Goal: Book appointment/travel/reservation

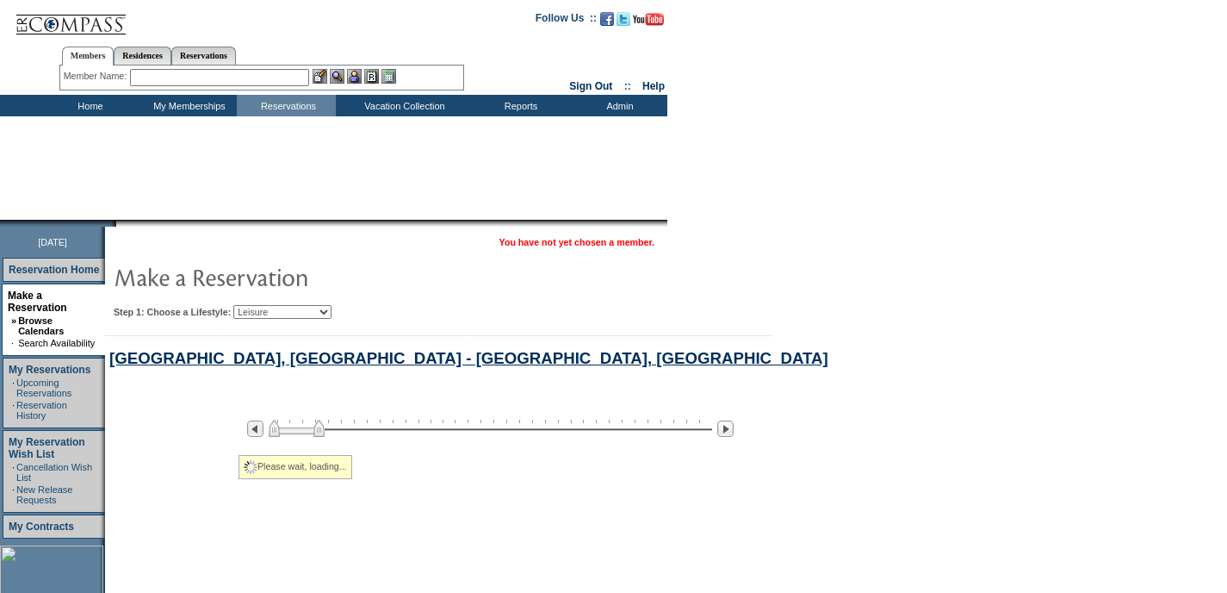
select select "Leisure"
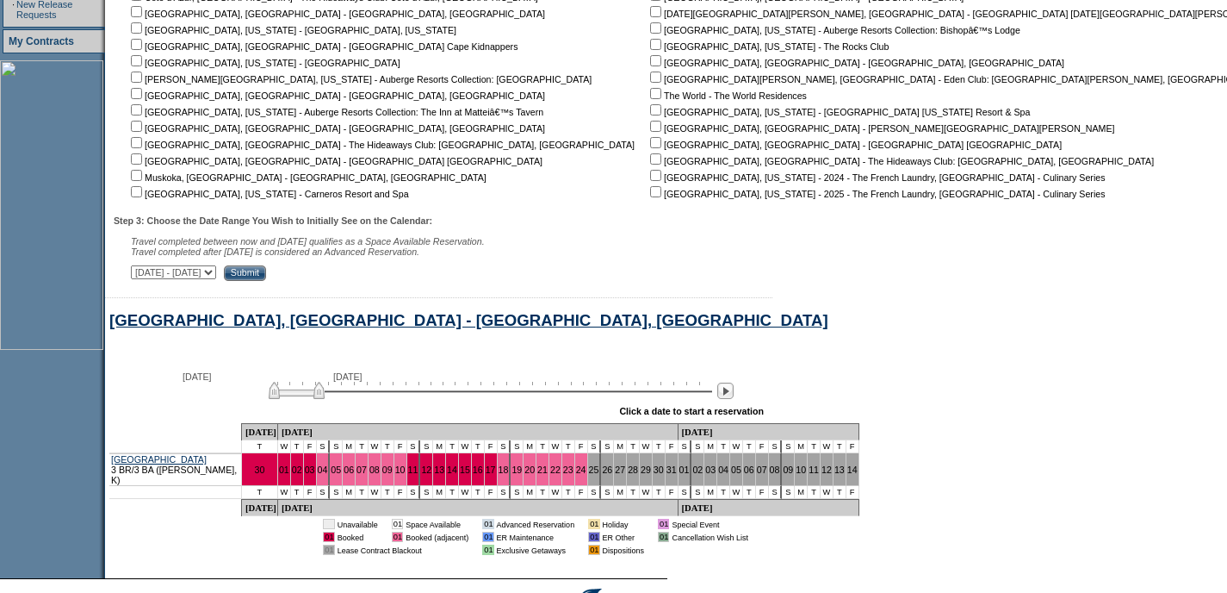
scroll to position [587, 0]
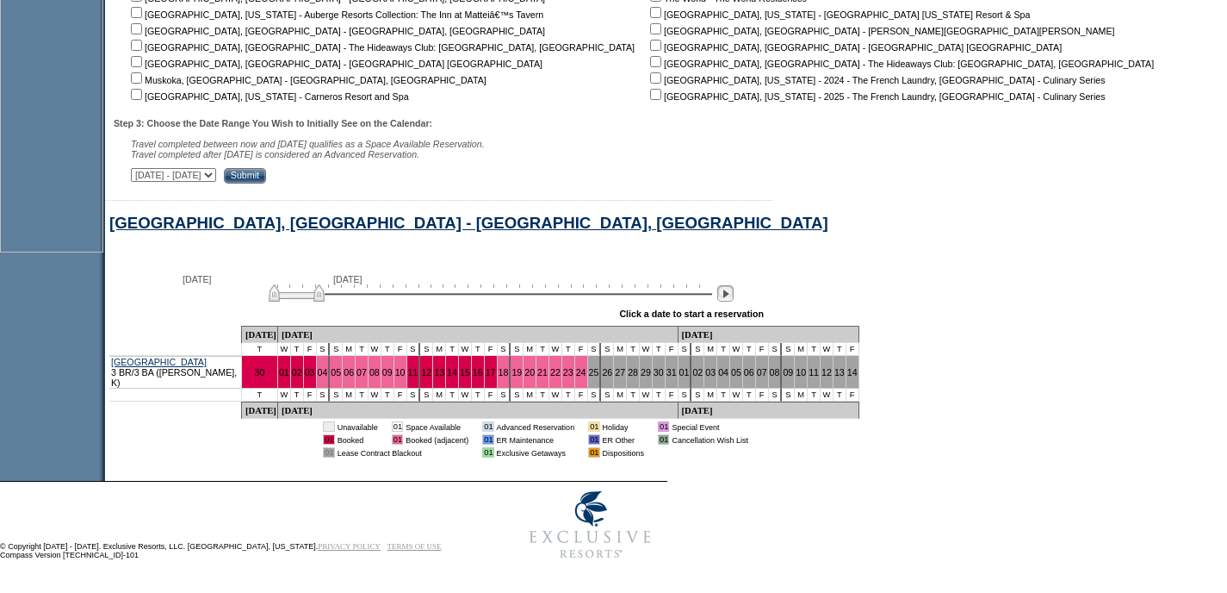
click at [736, 301] on div at bounding box center [726, 293] width 20 height 19
click at [734, 296] on img at bounding box center [725, 293] width 16 height 16
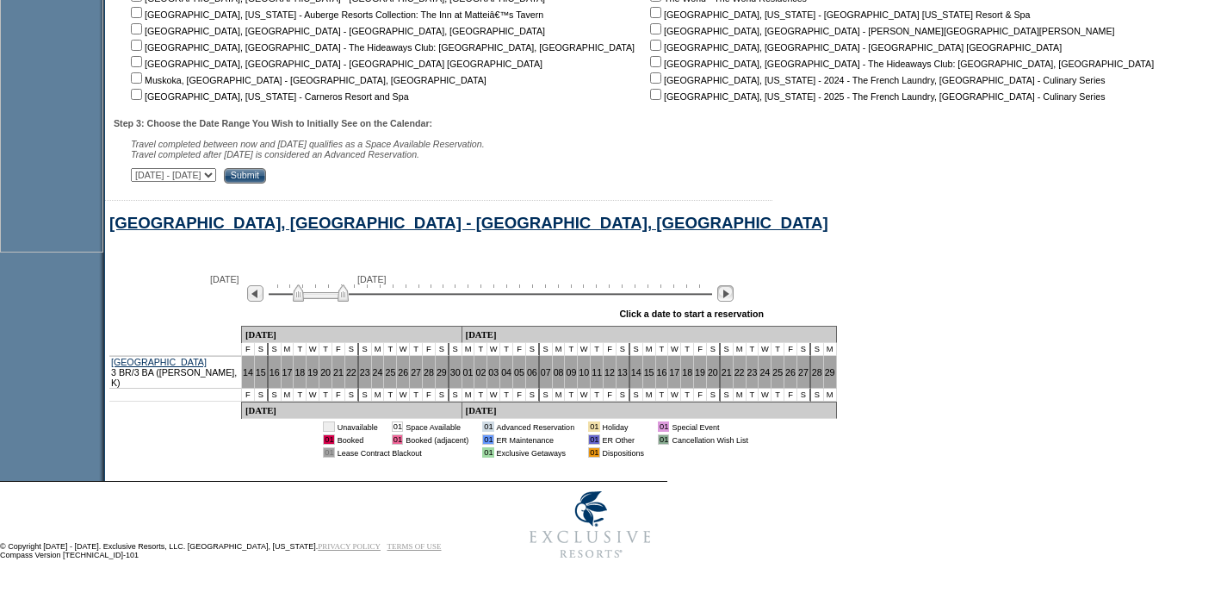
click at [734, 296] on img at bounding box center [725, 293] width 16 height 16
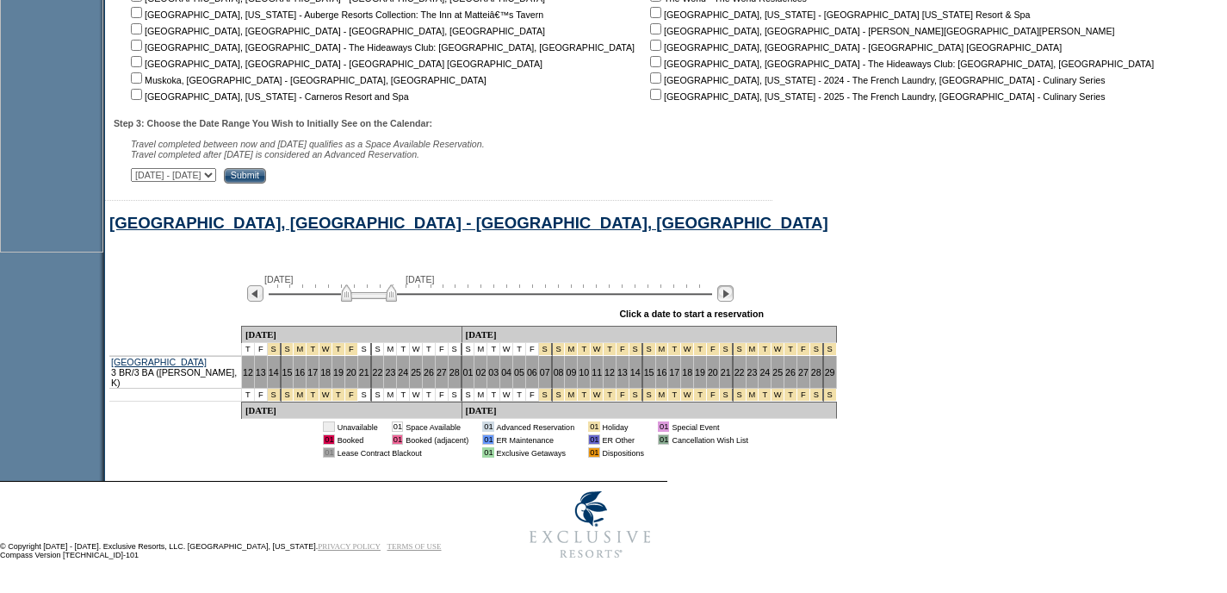
click at [734, 296] on img at bounding box center [725, 293] width 16 height 16
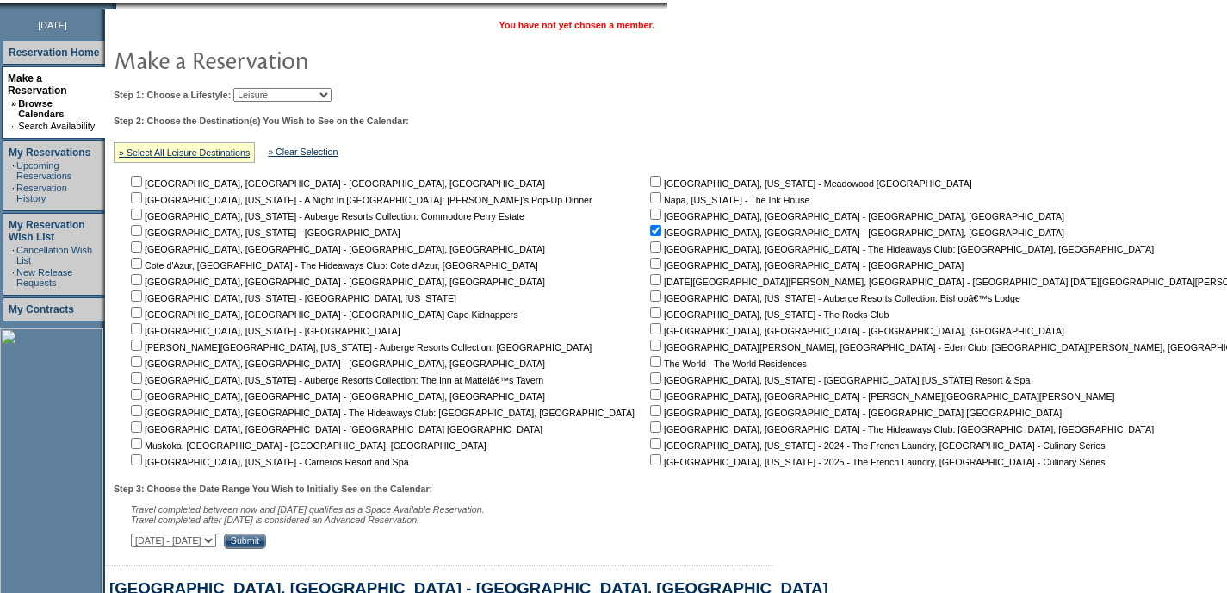
scroll to position [215, 0]
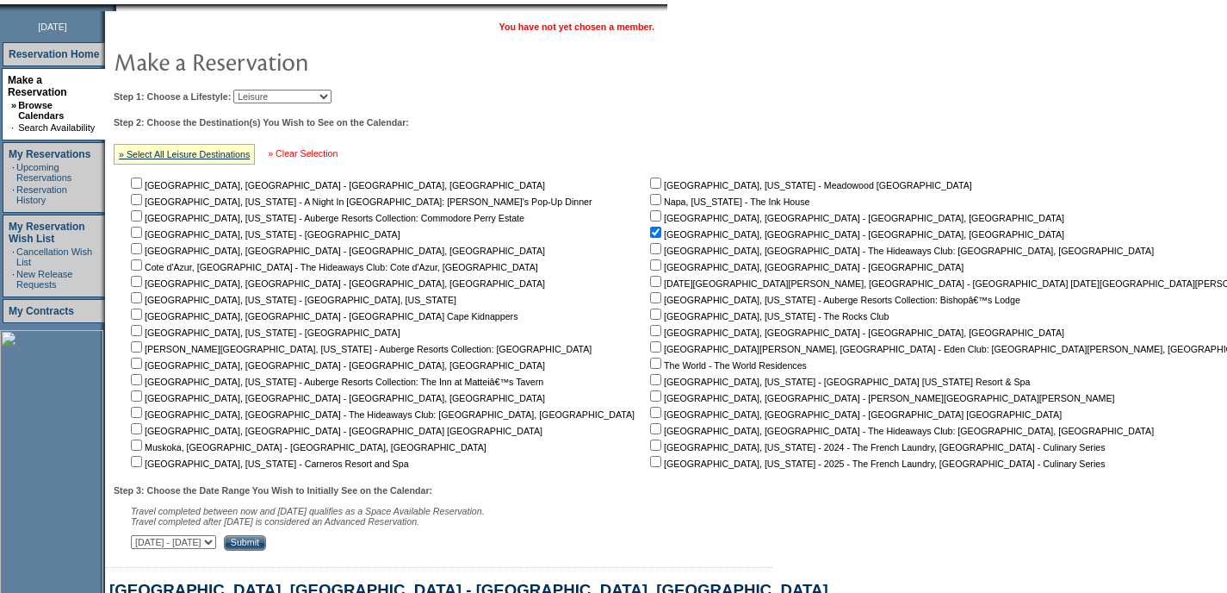
click at [320, 157] on link "» Clear Selection" at bounding box center [303, 153] width 70 height 10
checkbox input "false"
click at [326, 99] on select "Beach Leisure Metropolitan Mountain OIAL for Adventure OIAL for Couples OIAL fo…" at bounding box center [282, 97] width 98 height 14
select select "Metropolitan"
click at [263, 90] on select "Beach Leisure Metropolitan Mountain OIAL for Adventure OIAL for Couples OIAL fo…" at bounding box center [282, 97] width 98 height 14
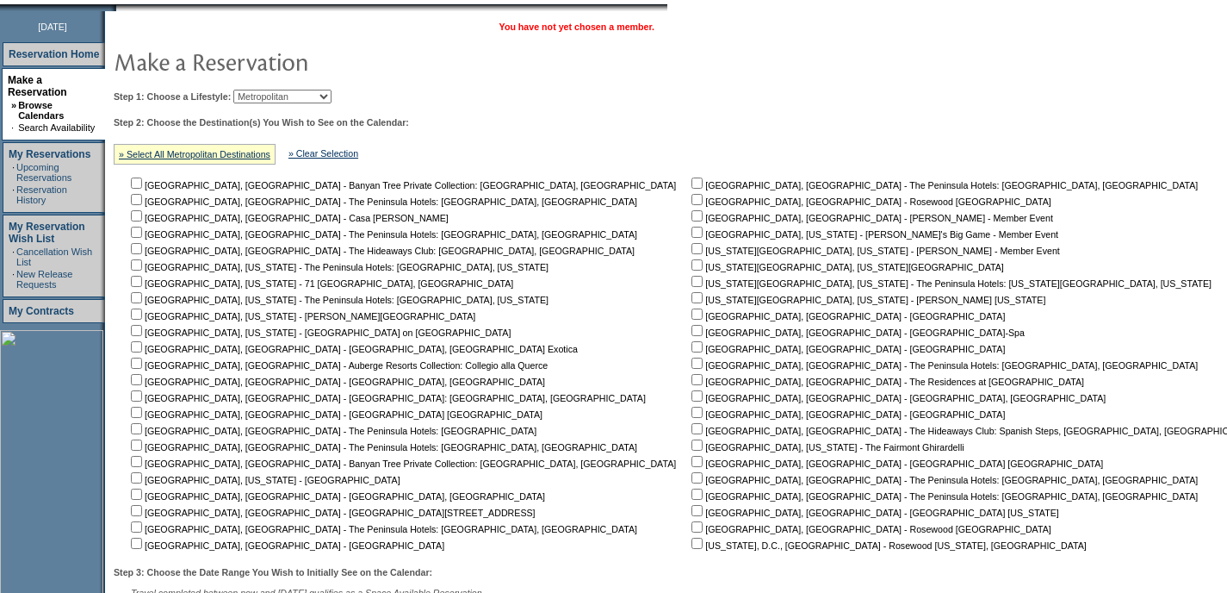
click at [140, 221] on input "checkbox" at bounding box center [136, 215] width 11 height 11
checkbox input "true"
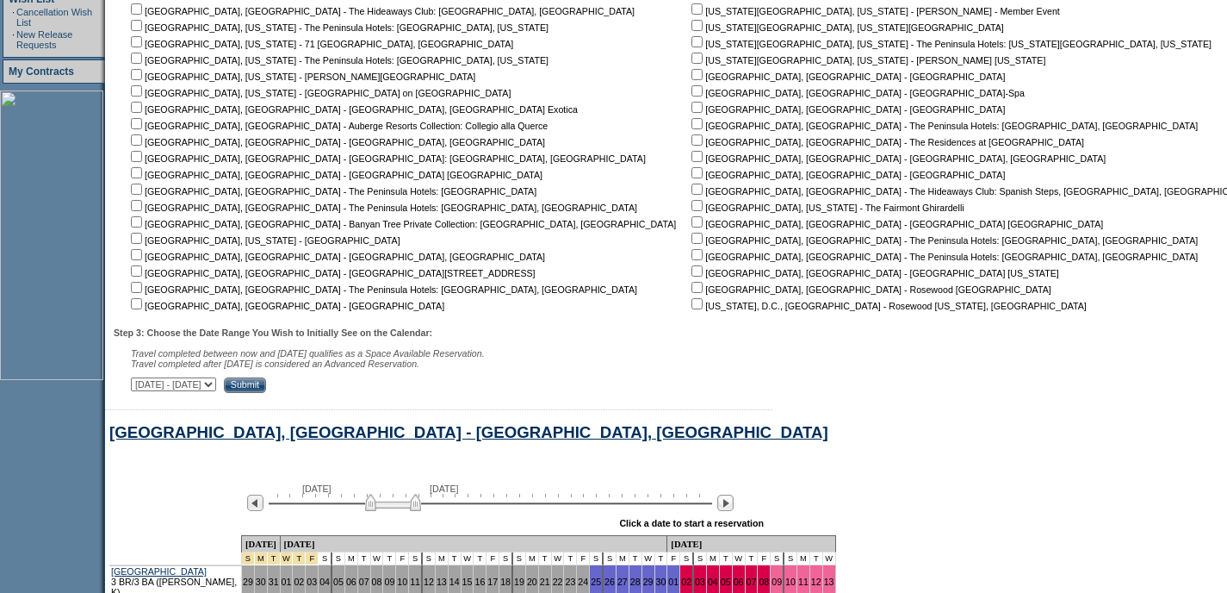
scroll to position [544, 0]
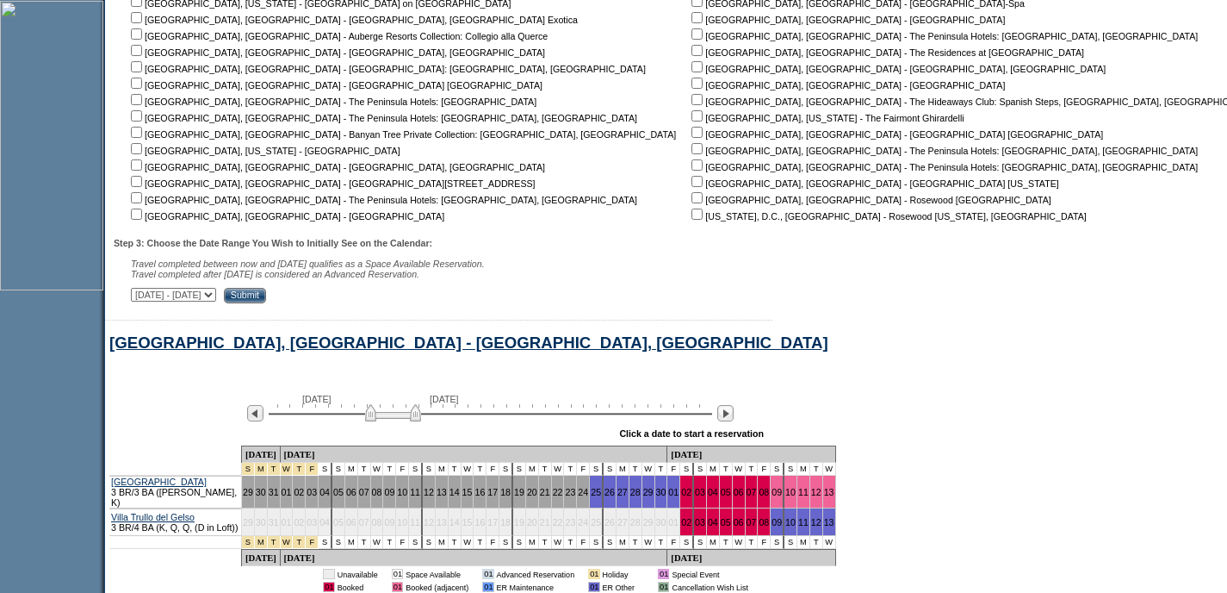
click at [266, 296] on input "Submit" at bounding box center [245, 296] width 42 height 16
